Goal: Task Accomplishment & Management: Use online tool/utility

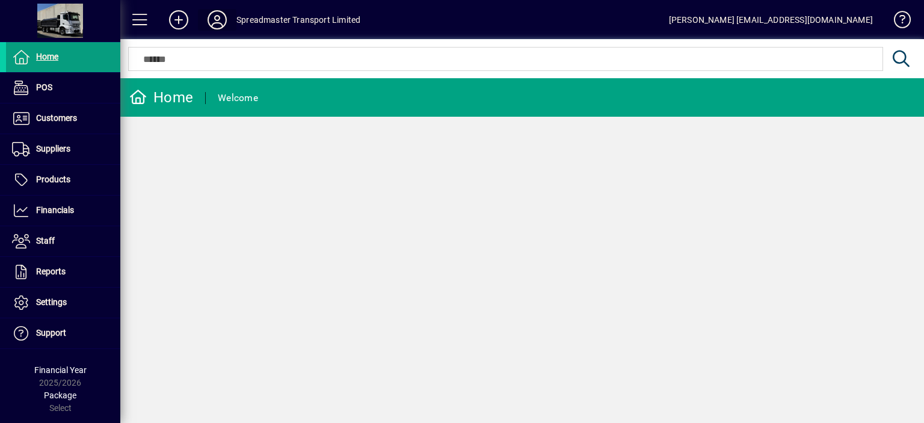
click at [220, 19] on icon at bounding box center [217, 19] width 24 height 19
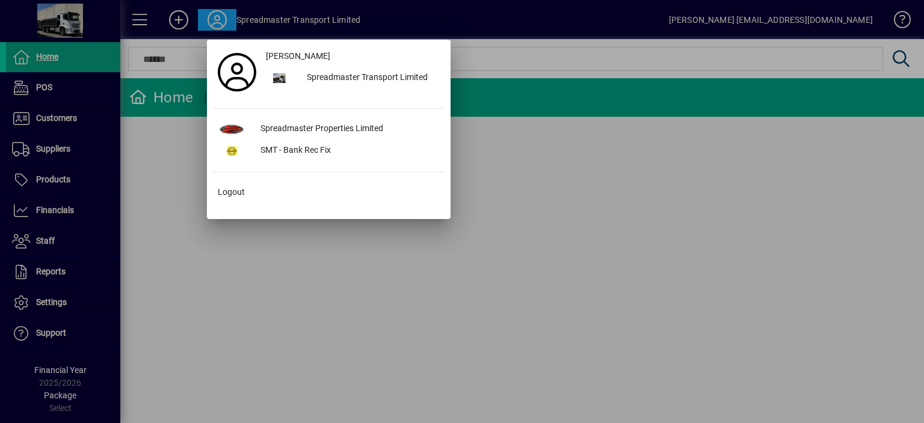
drag, startPoint x: 301, startPoint y: 250, endPoint x: 294, endPoint y: 250, distance: 7.8
click at [301, 250] on div at bounding box center [462, 211] width 924 height 423
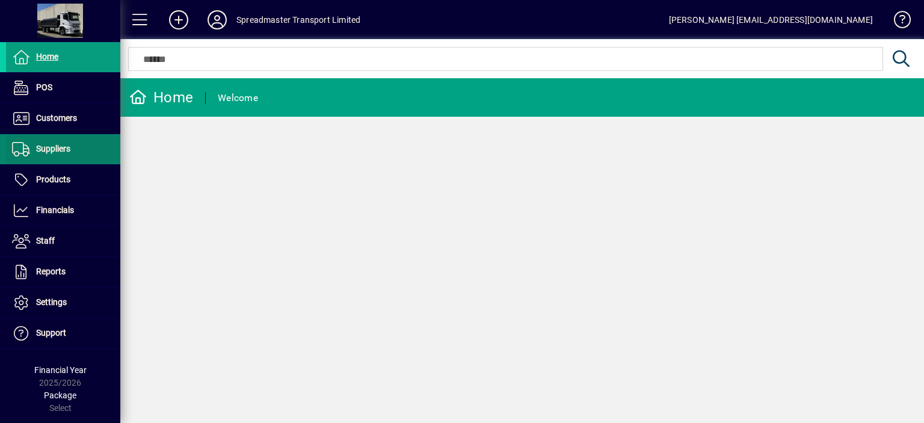
click at [66, 153] on span "Suppliers" at bounding box center [38, 149] width 64 height 14
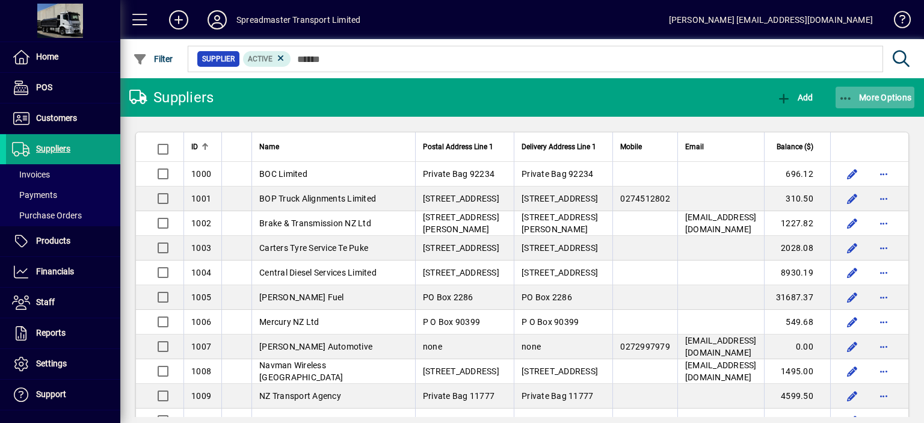
click at [876, 99] on span "More Options" at bounding box center [875, 98] width 73 height 10
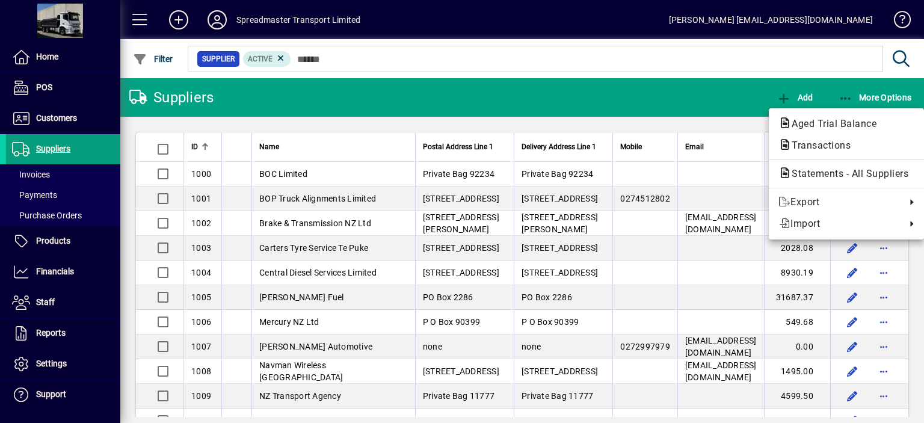
click at [799, 120] on span "Aged Trial Balance" at bounding box center [831, 123] width 104 height 11
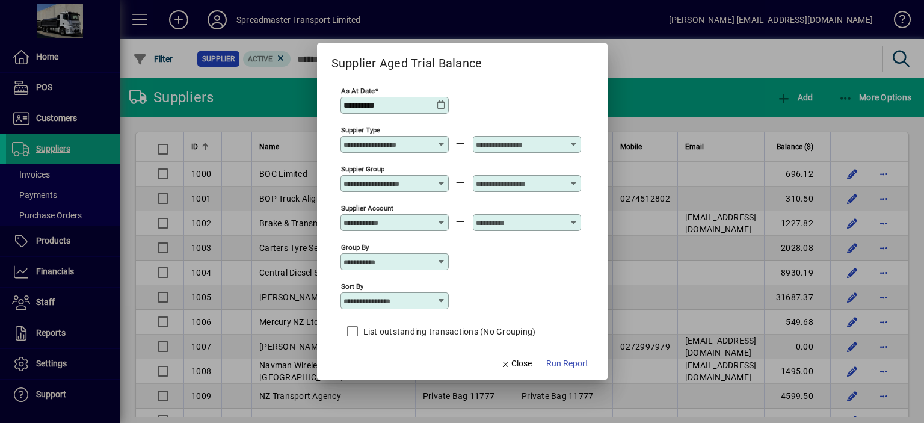
click at [442, 301] on icon at bounding box center [442, 301] width 10 height 10
click at [386, 360] on div "Supplier Name" at bounding box center [379, 360] width 58 height 13
type input "**********"
click at [558, 363] on span "Run Report" at bounding box center [567, 363] width 42 height 13
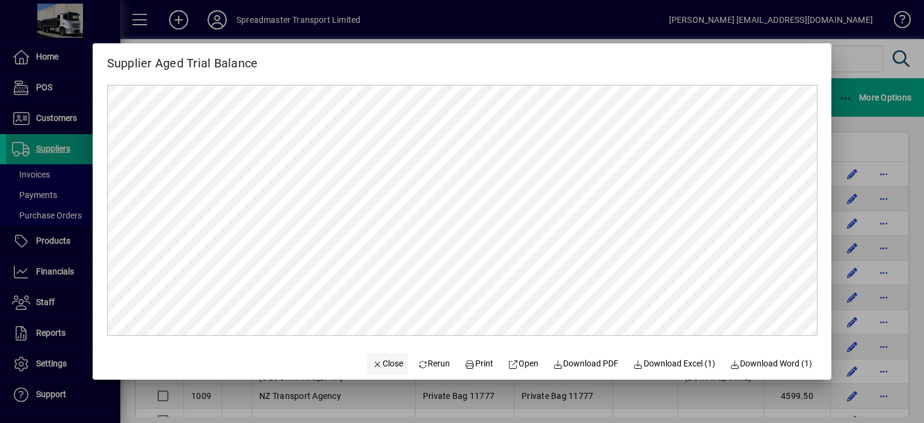
click at [380, 365] on span "Close" at bounding box center [387, 363] width 31 height 13
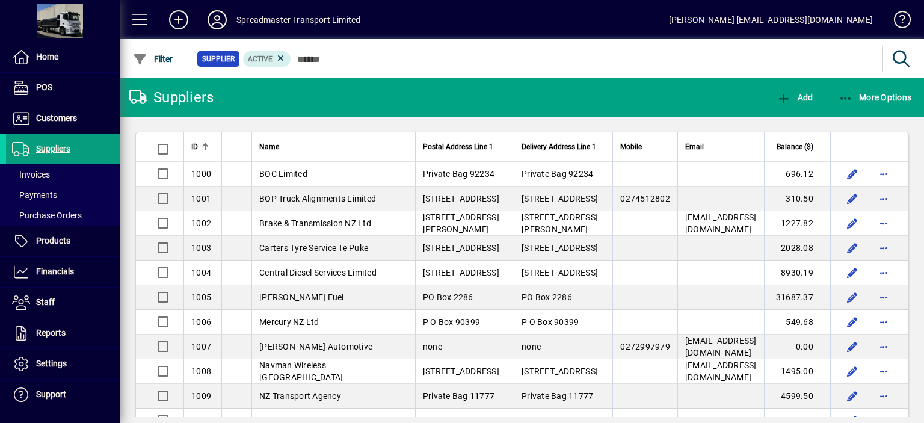
click at [212, 17] on icon at bounding box center [217, 19] width 24 height 19
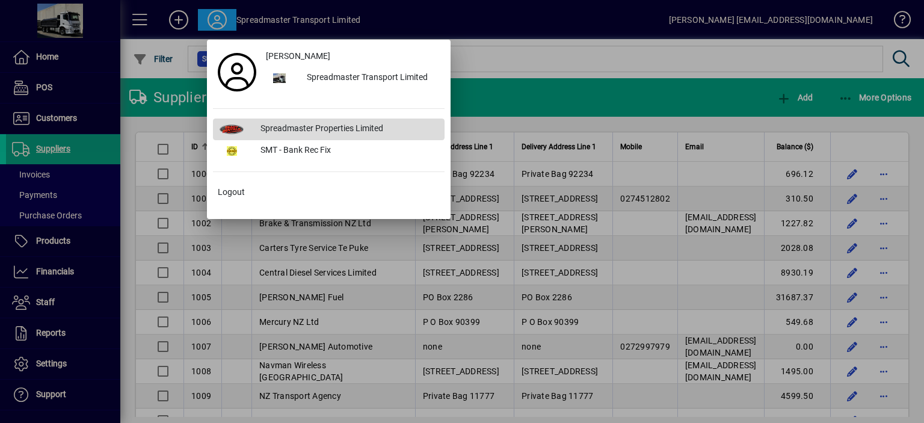
click at [318, 127] on div "Spreadmaster Properties Limited" at bounding box center [348, 130] width 194 height 22
